Goal: Task Accomplishment & Management: Manage account settings

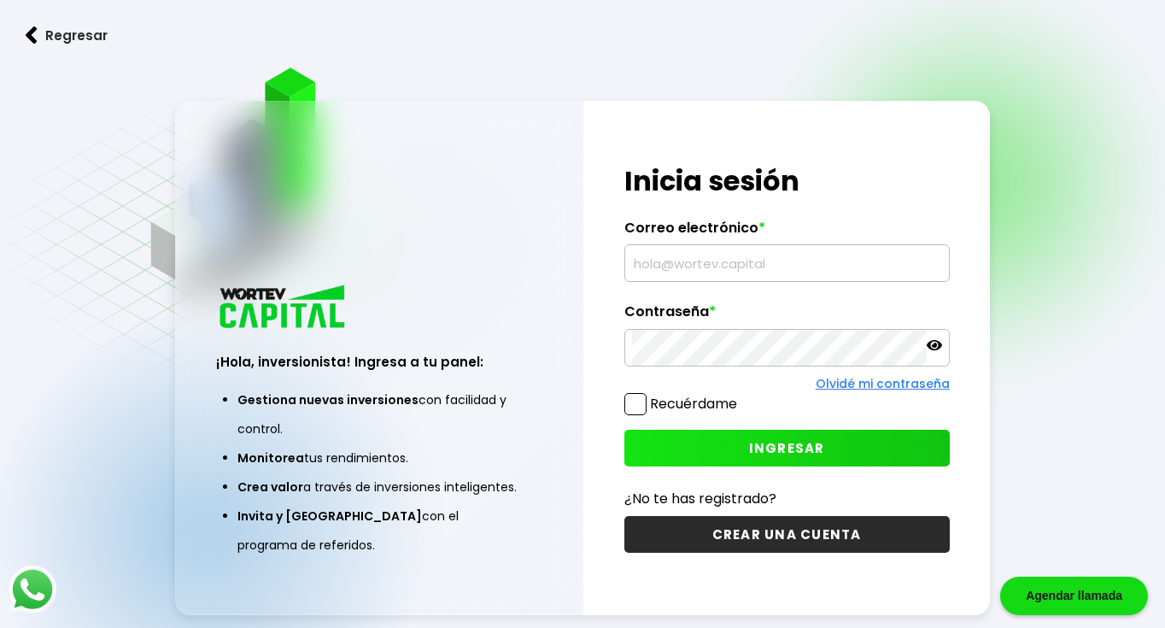
type input "[EMAIL_ADDRESS][DOMAIN_NAME]"
click at [693, 439] on button "INGRESAR" at bounding box center [786, 448] width 325 height 37
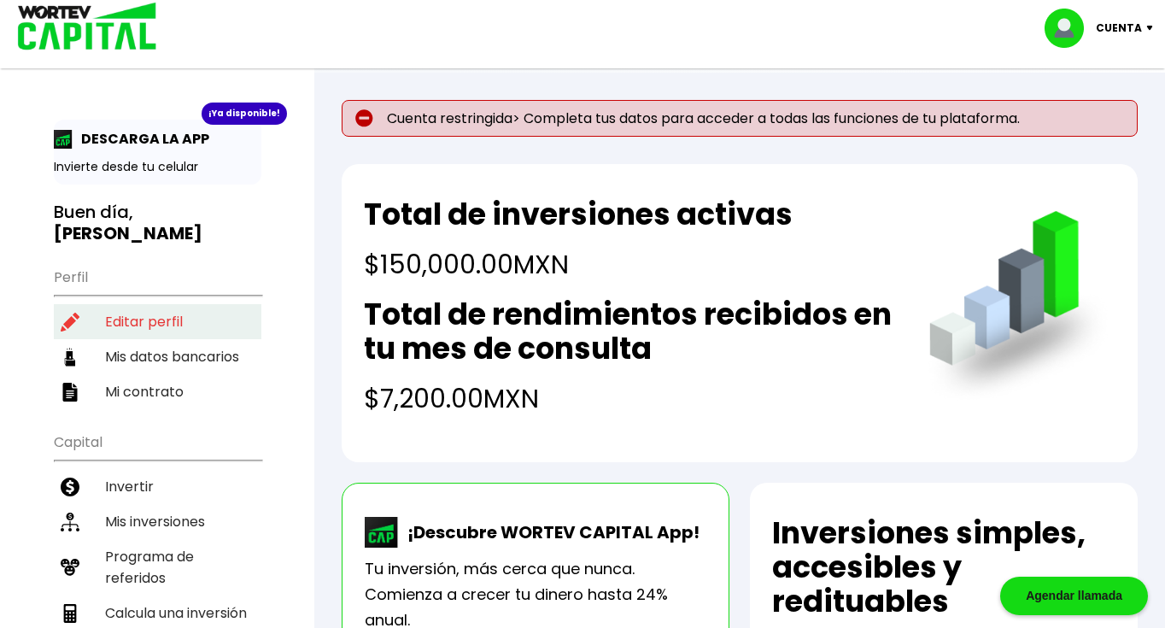
click at [162, 304] on li "Editar perfil" at bounding box center [158, 321] width 208 height 35
select select "Hombre"
select select "Posgrado"
select select "MX"
select select "Banamex"
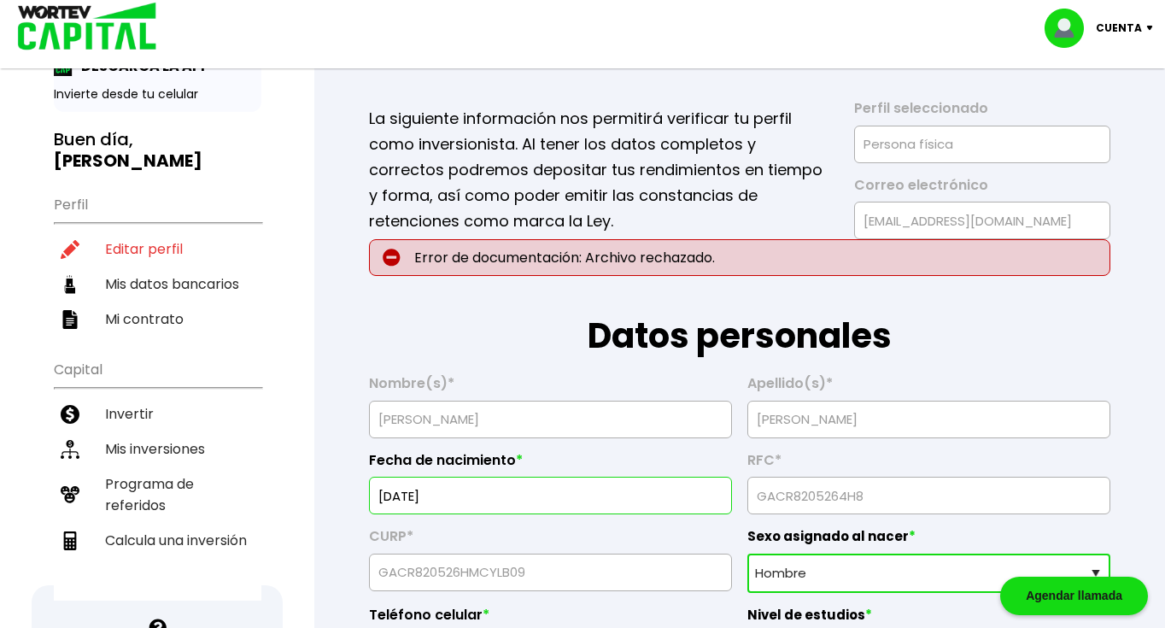
scroll to position [324, 0]
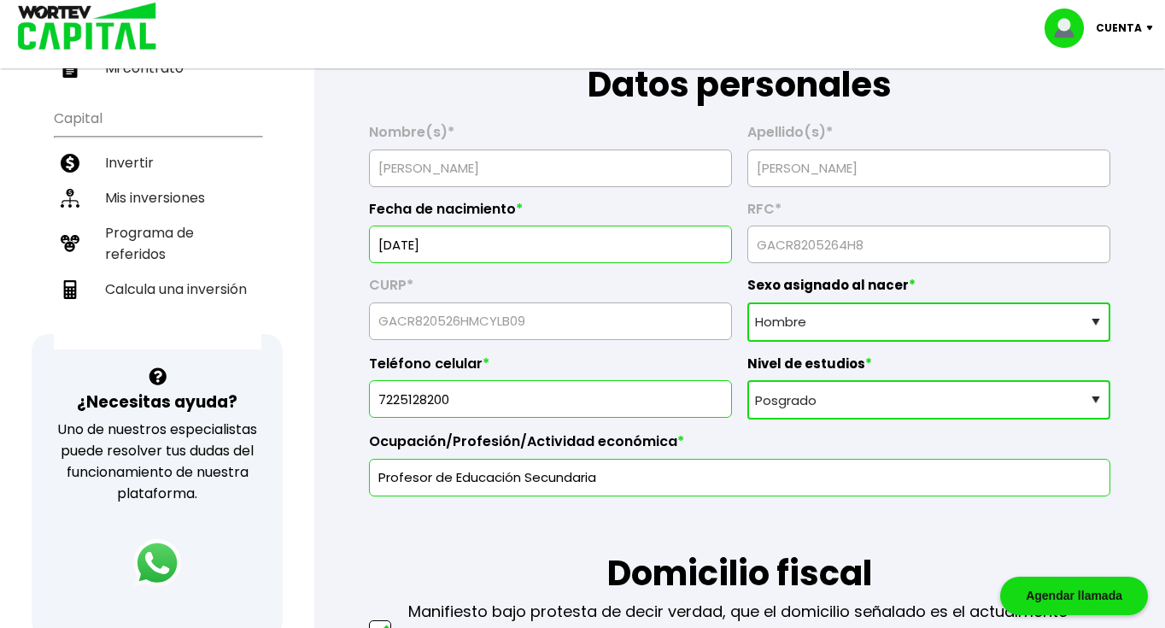
click at [790, 323] on select "Sexo asignado al nacer Hombre Mujer Prefiero no contestar" at bounding box center [928, 321] width 363 height 39
click at [747, 302] on select "Sexo asignado al nacer Hombre Mujer Prefiero no contestar" at bounding box center [928, 321] width 363 height 39
click at [825, 390] on select "Nivel de estudios Primaria Secundaria Bachillerato Licenciatura Posgrado" at bounding box center [928, 399] width 363 height 39
click at [747, 380] on select "Nivel de estudios Primaria Secundaria Bachillerato Licenciatura Posgrado" at bounding box center [928, 399] width 363 height 39
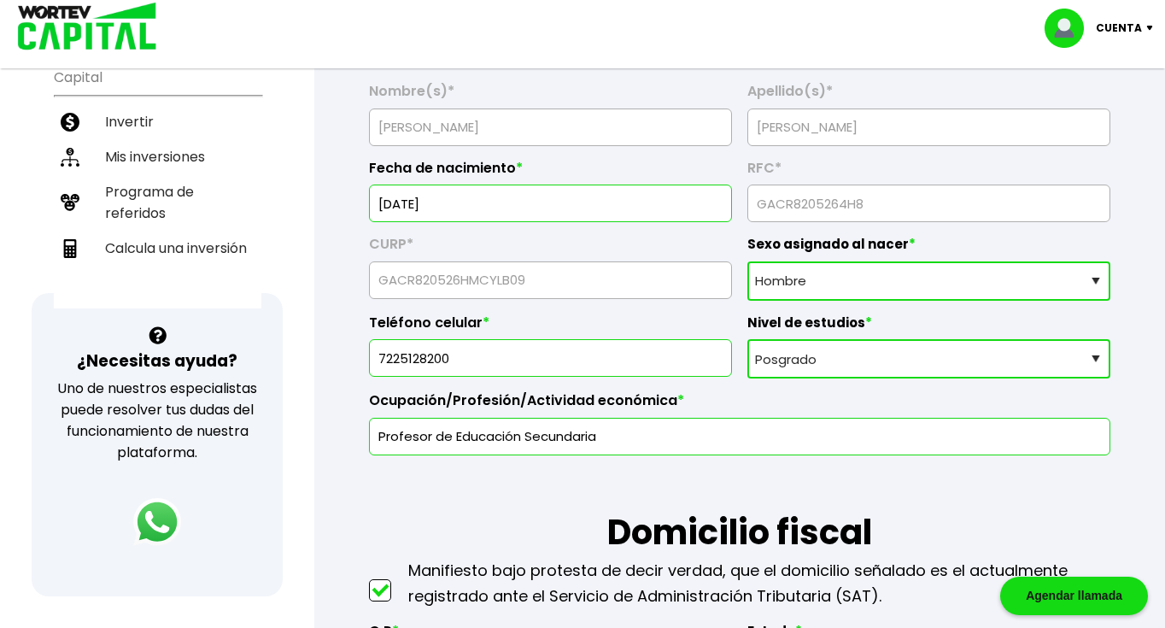
scroll to position [365, 0]
click at [466, 357] on input "7225128200" at bounding box center [551, 358] width 348 height 36
type input "7225128200"
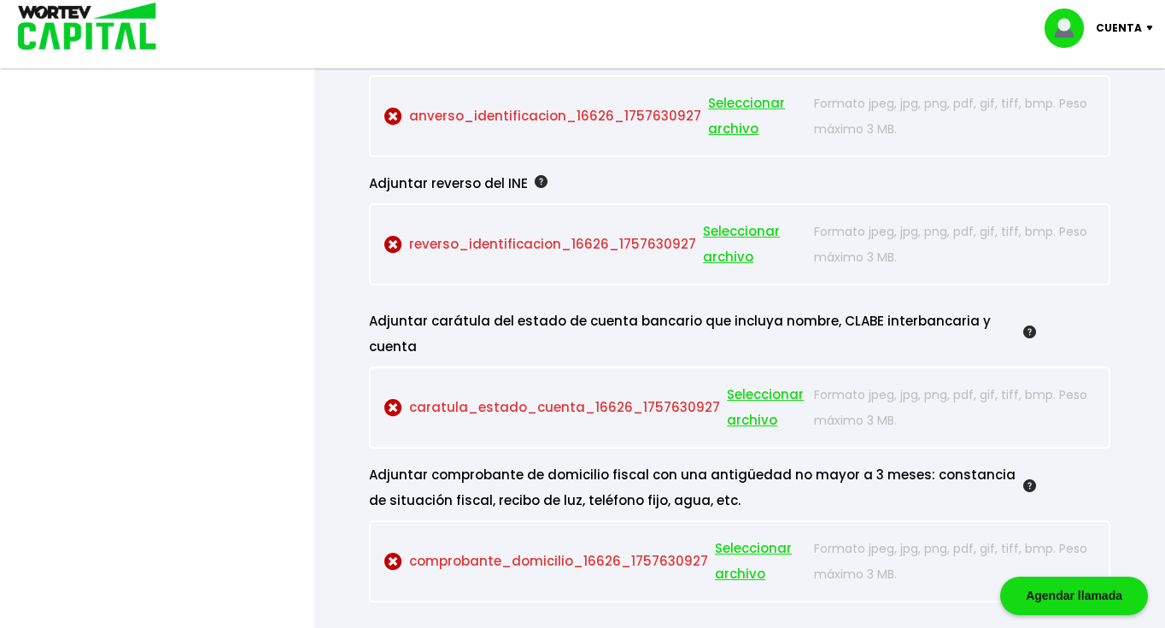
scroll to position [1554, 0]
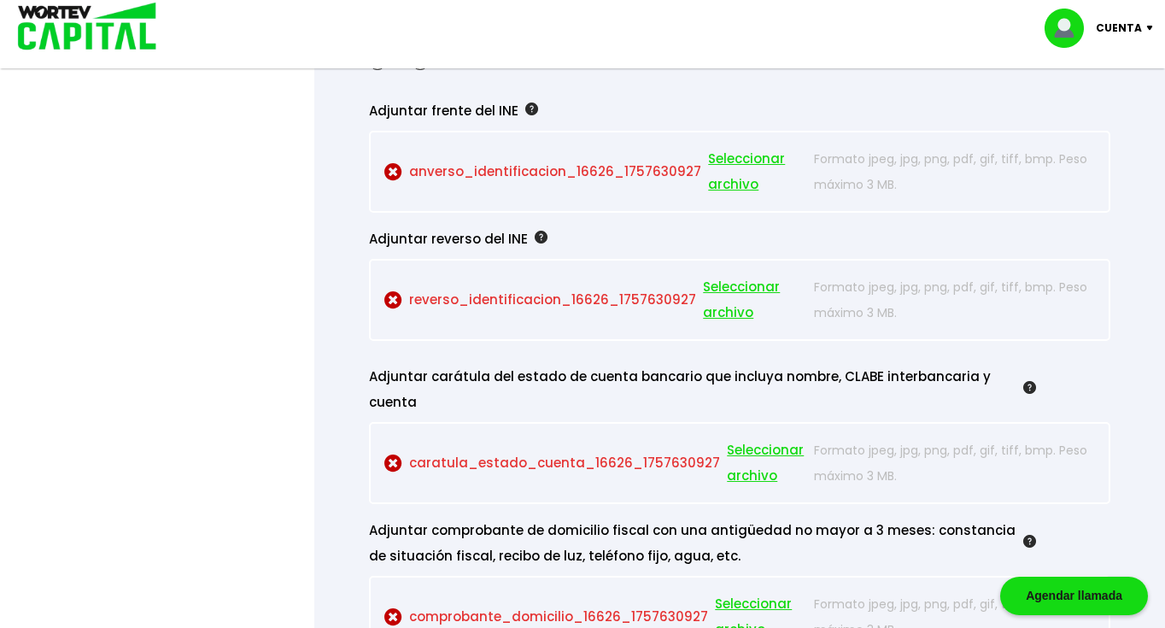
click at [726, 161] on span "Seleccionar archivo" at bounding box center [756, 171] width 97 height 51
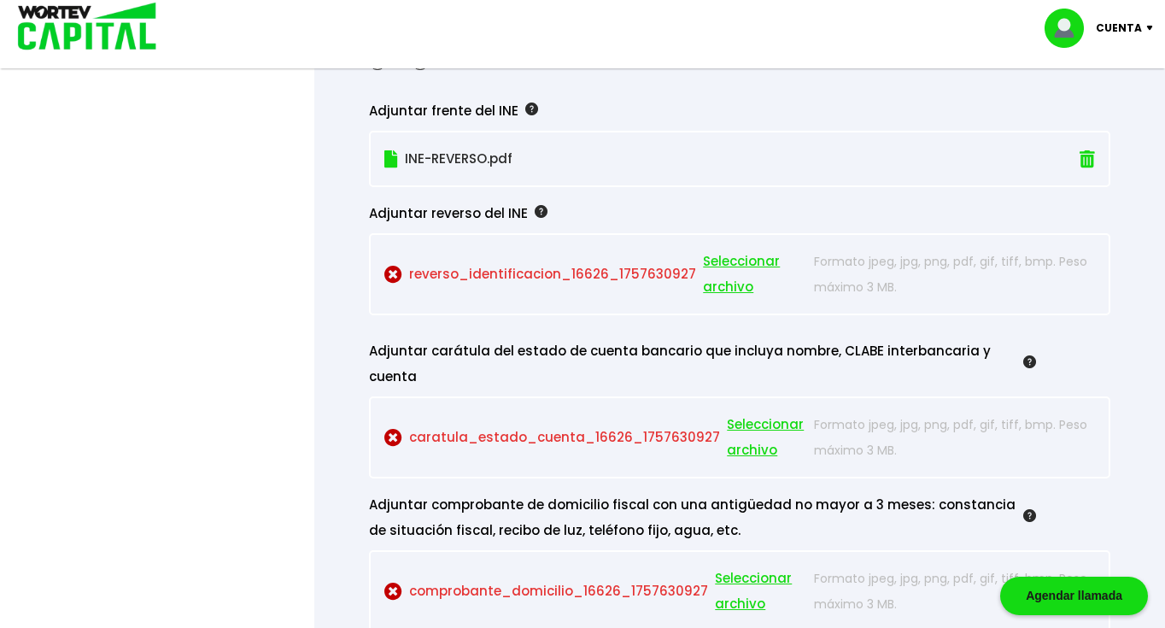
click at [730, 271] on span "Seleccionar archivo" at bounding box center [754, 274] width 103 height 51
click at [724, 284] on span "Seleccionar archivo" at bounding box center [754, 274] width 103 height 51
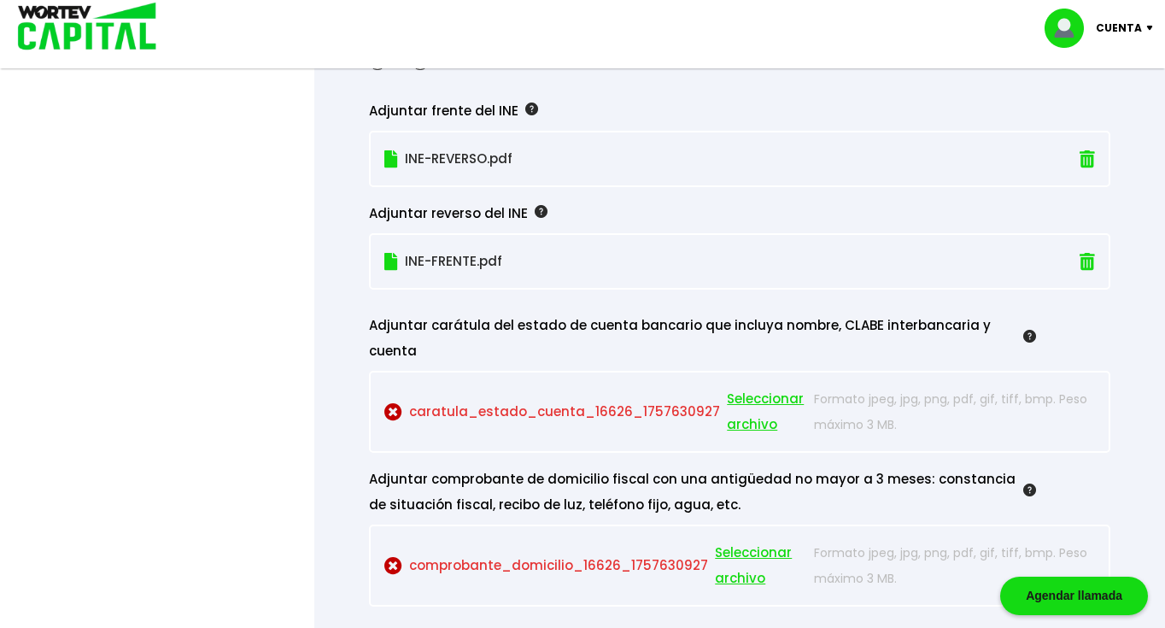
click at [753, 386] on span "Seleccionar archivo" at bounding box center [766, 411] width 79 height 51
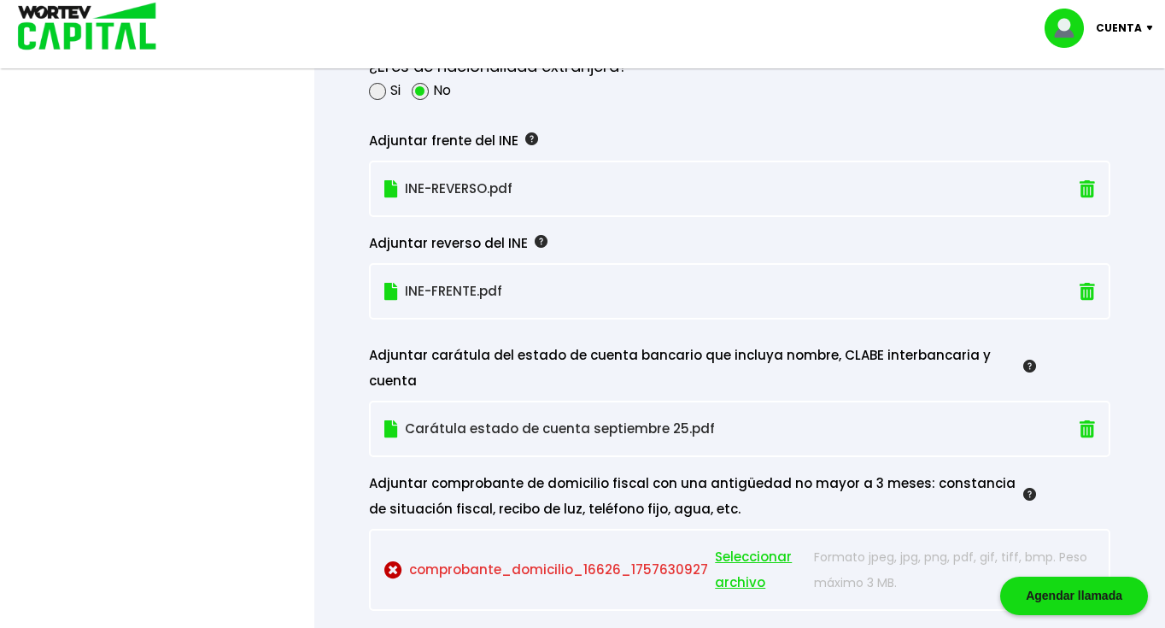
scroll to position [1781, 0]
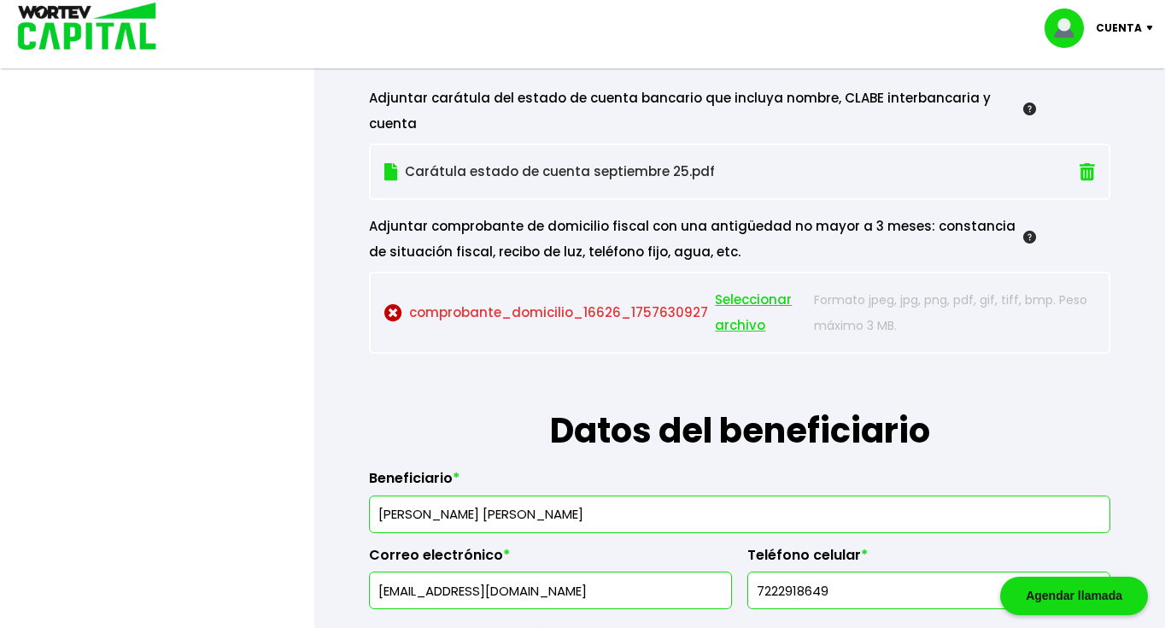
click at [760, 287] on span "Seleccionar archivo" at bounding box center [760, 312] width 91 height 51
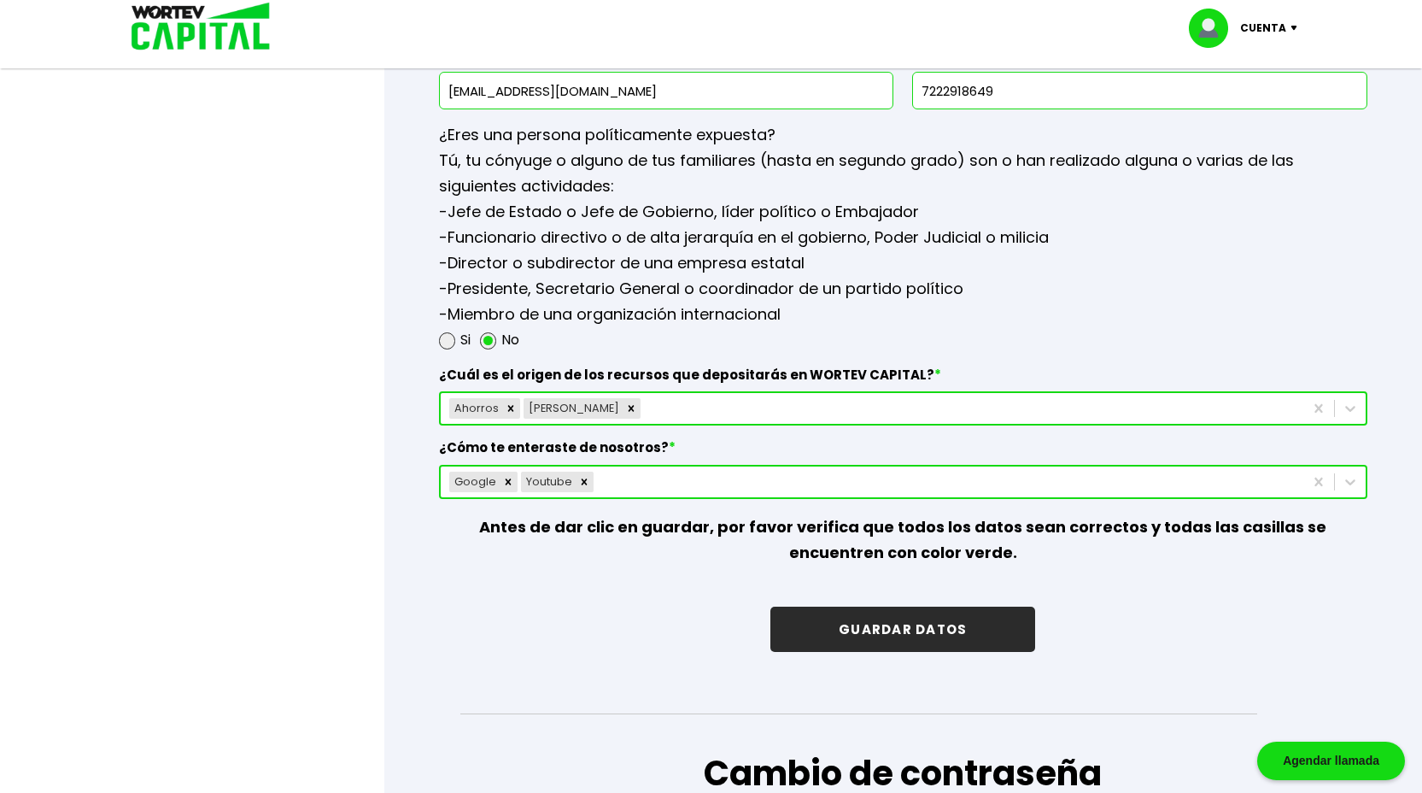
scroll to position [2247, 0]
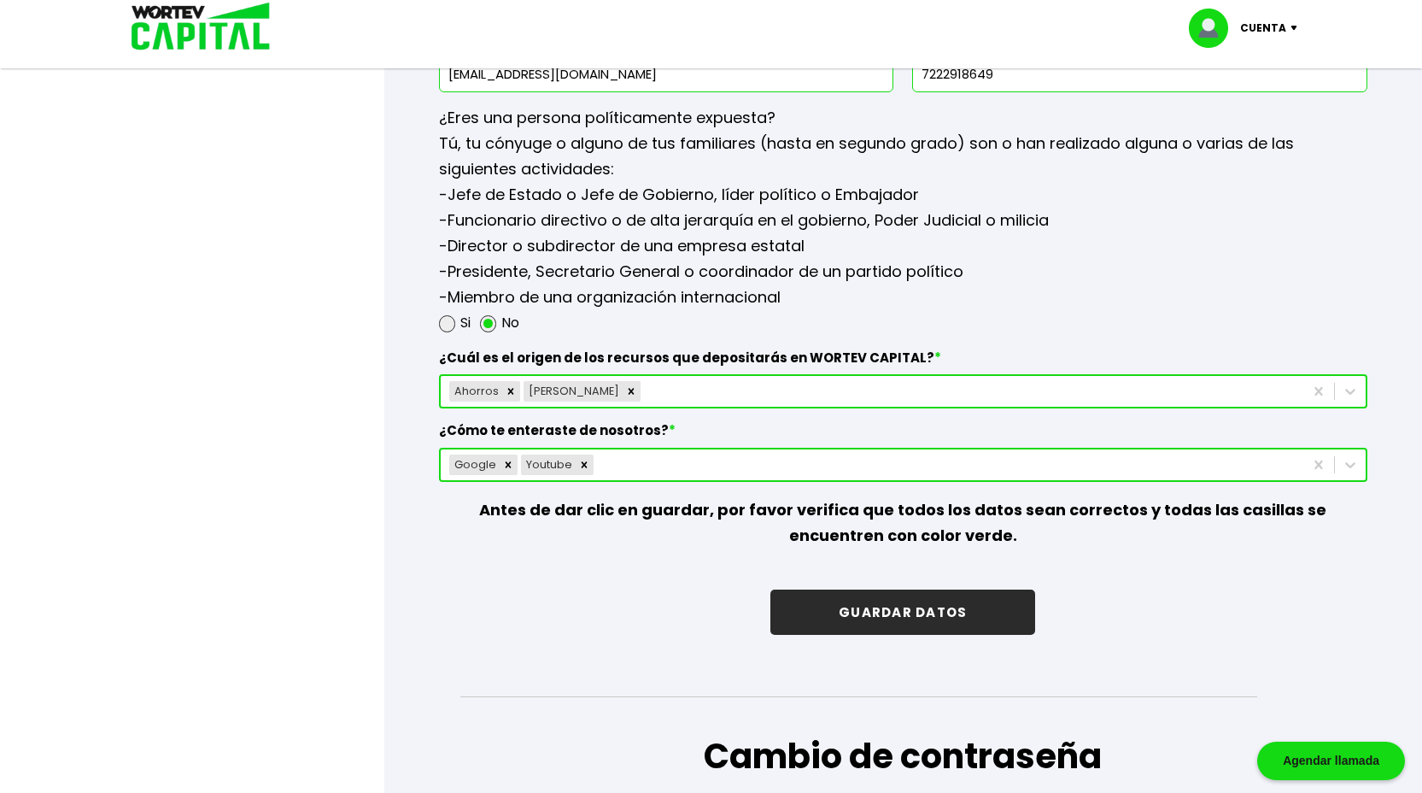
click at [814, 612] on button "GUARDAR DATOS" at bounding box center [903, 611] width 265 height 45
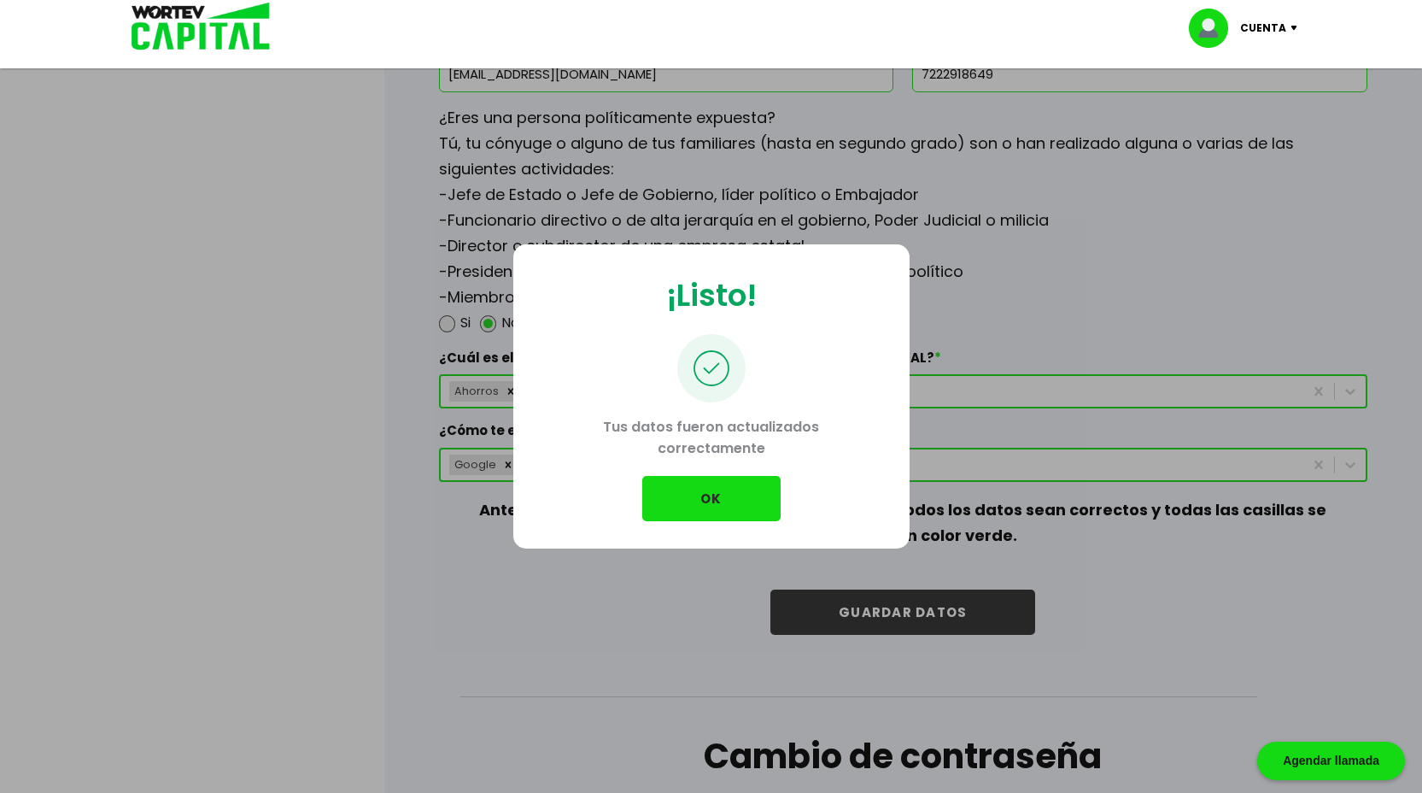
click at [758, 511] on button "OK" at bounding box center [711, 498] width 138 height 45
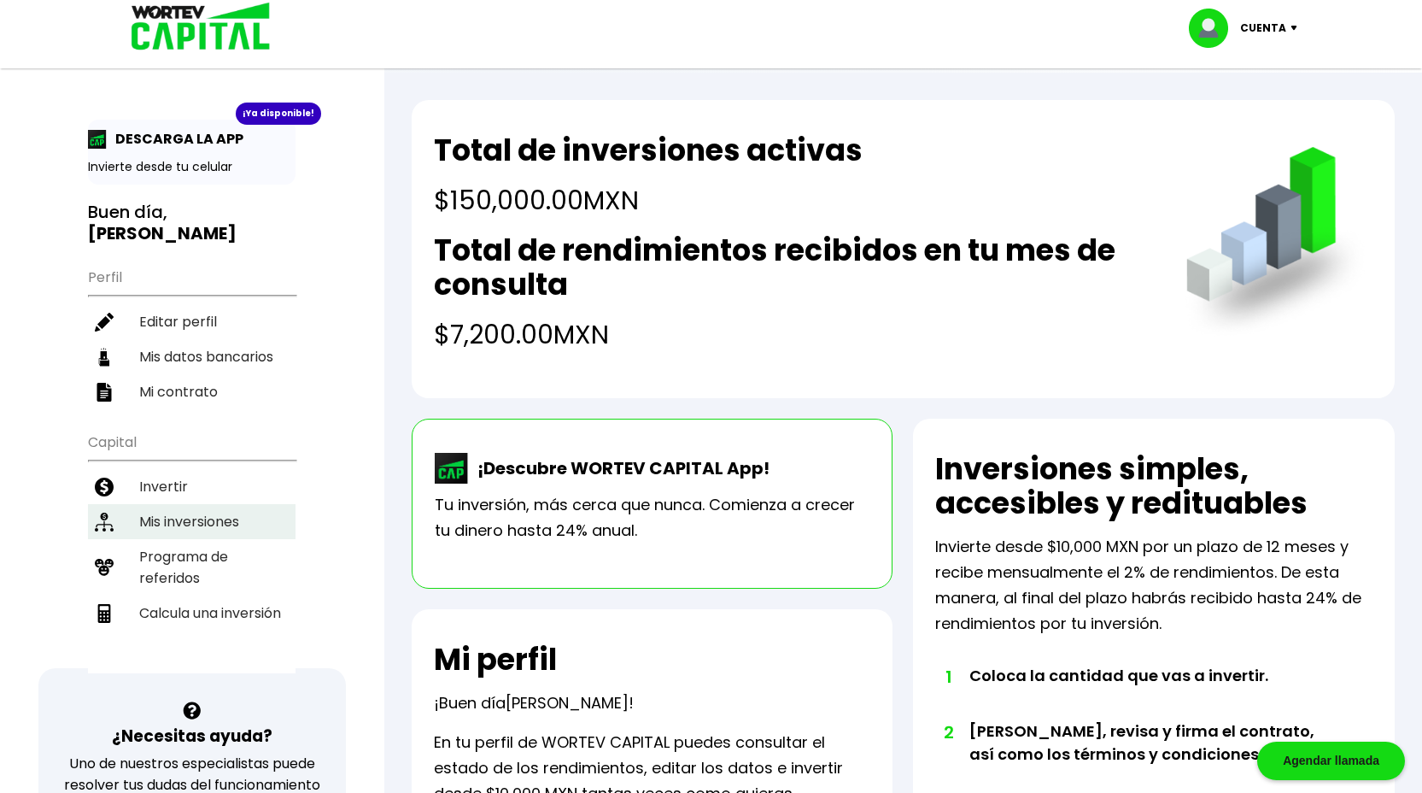
click at [169, 504] on li "Mis inversiones" at bounding box center [192, 521] width 208 height 35
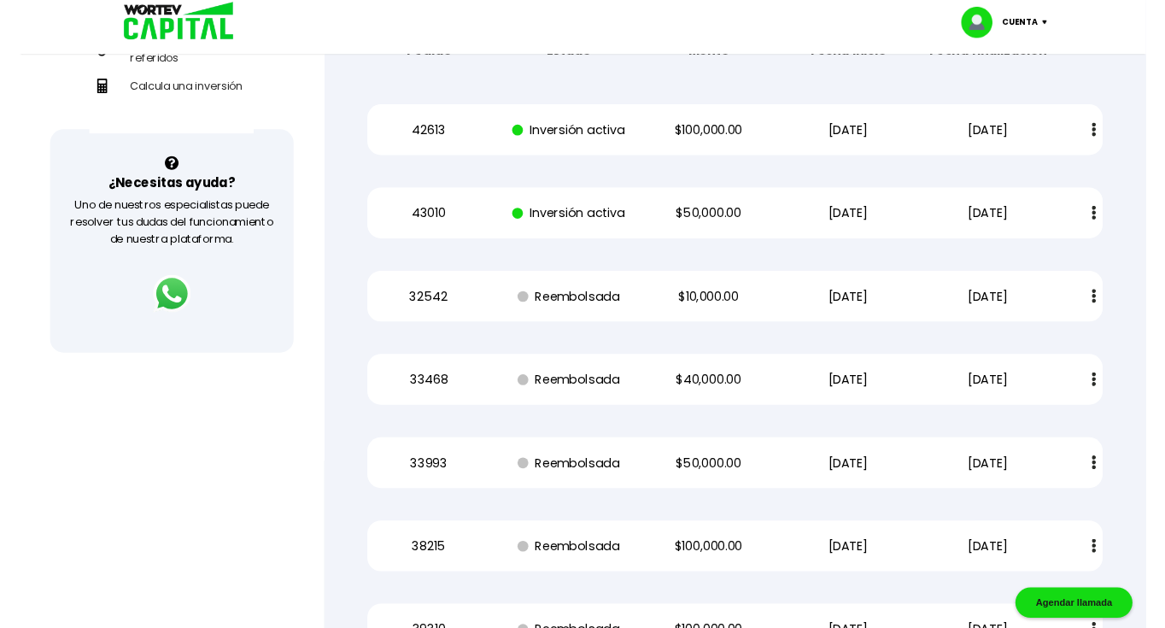
scroll to position [482, 0]
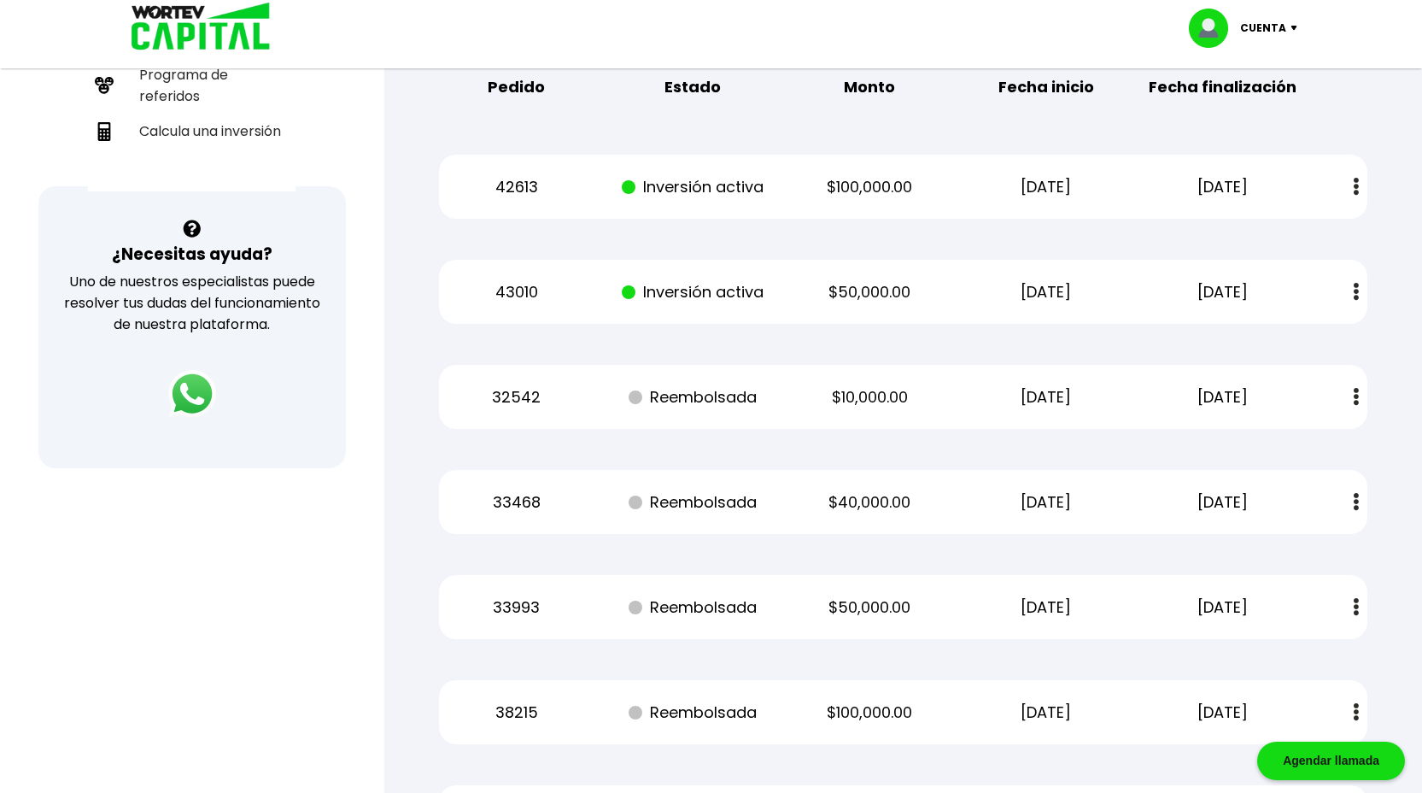
drag, startPoint x: 825, startPoint y: 165, endPoint x: 1122, endPoint y: 165, distance: 296.4
click at [1122, 165] on div "42613 Inversión activa $100,000.00 [DATE] [DATE] Estado de cuenta" at bounding box center [903, 187] width 929 height 64
copy div "$100,000.00 [DATE]"
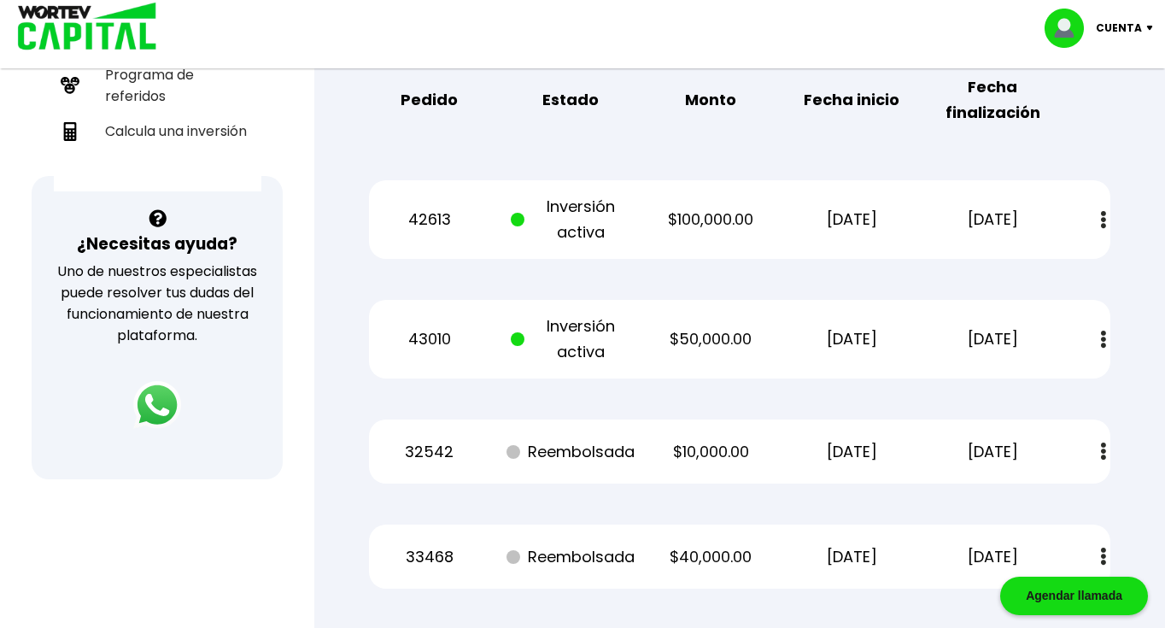
click at [1135, 27] on p "Cuenta" at bounding box center [1119, 28] width 46 height 26
click at [1128, 111] on li "Cerrar sesión" at bounding box center [1101, 114] width 137 height 35
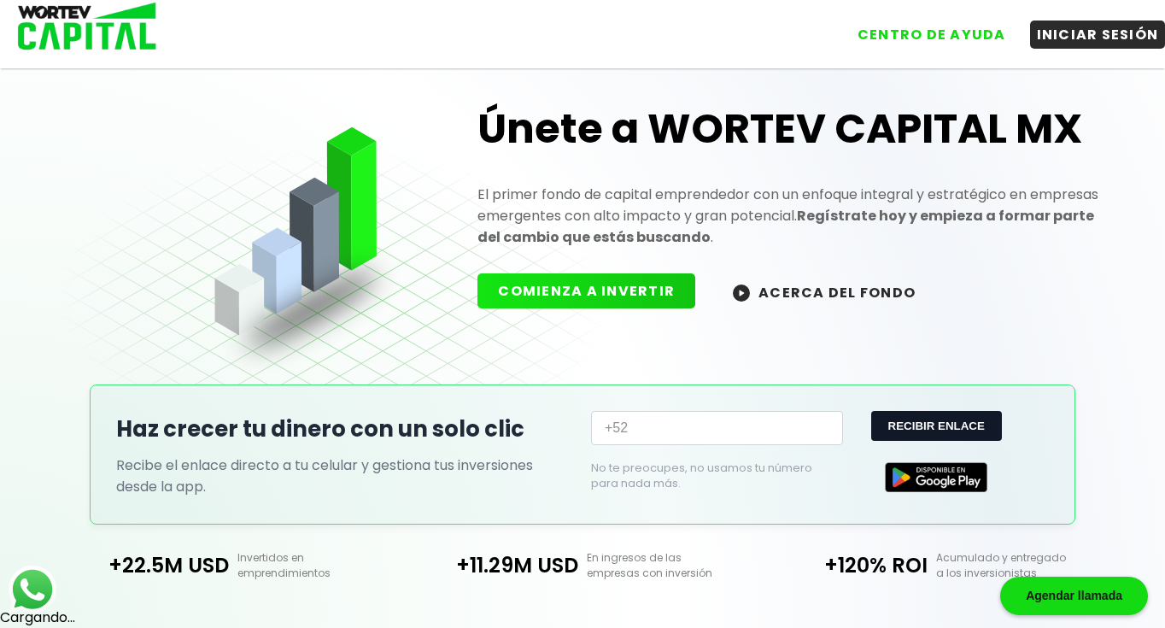
scroll to position [444, 0]
